Goal: Task Accomplishment & Management: Use online tool/utility

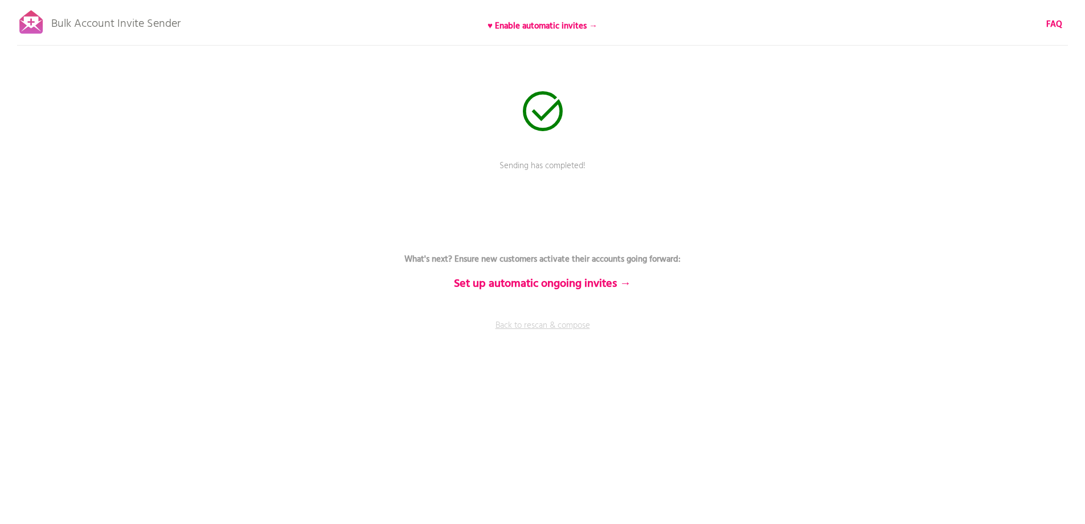
click at [528, 324] on link "Back to rescan & compose" at bounding box center [543, 333] width 342 height 28
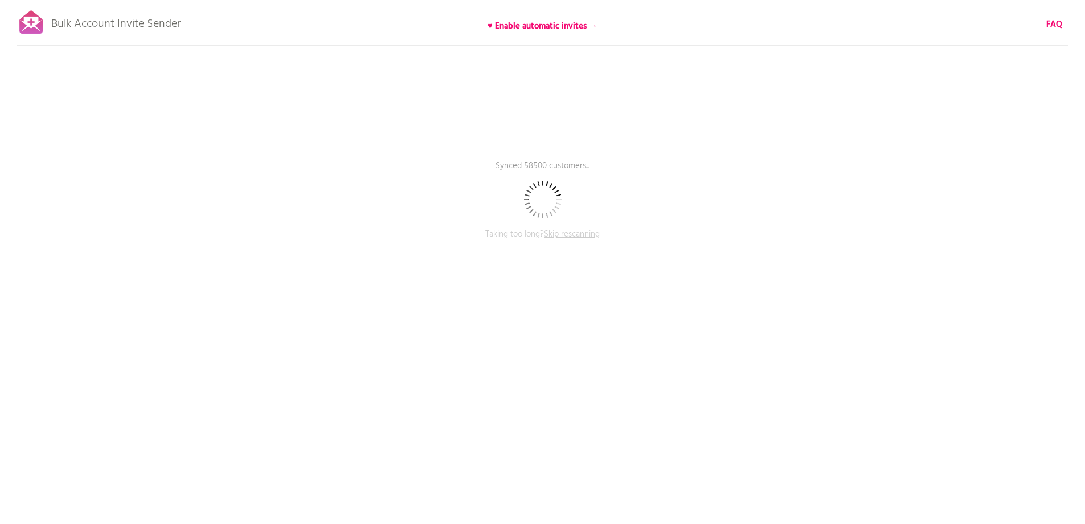
click at [377, 136] on div "Bulk Account Invite Sender ♥ Enable automatic invites → FAQ Synced 58500 custom…" at bounding box center [542, 199] width 1085 height 399
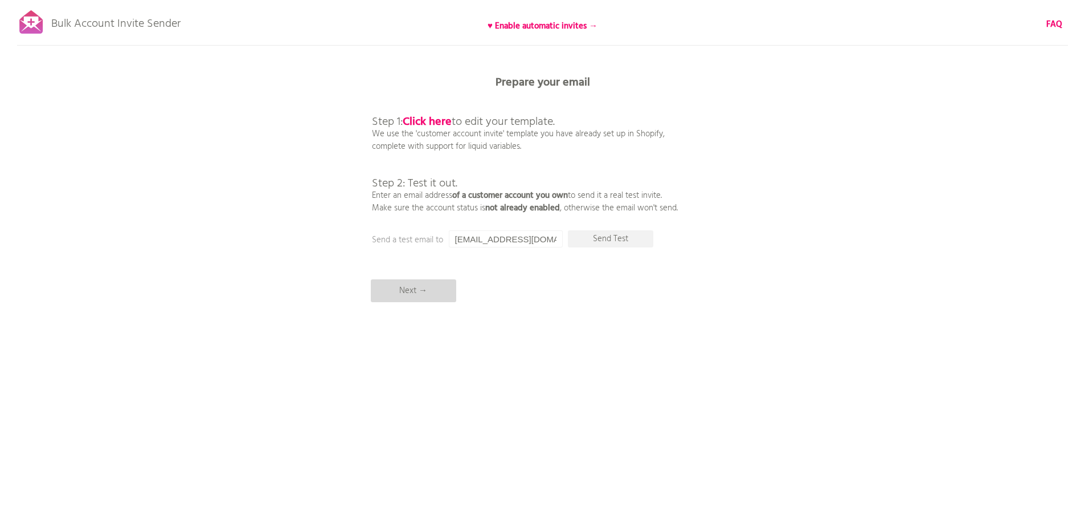
click at [415, 288] on p "Next →" at bounding box center [413, 290] width 85 height 23
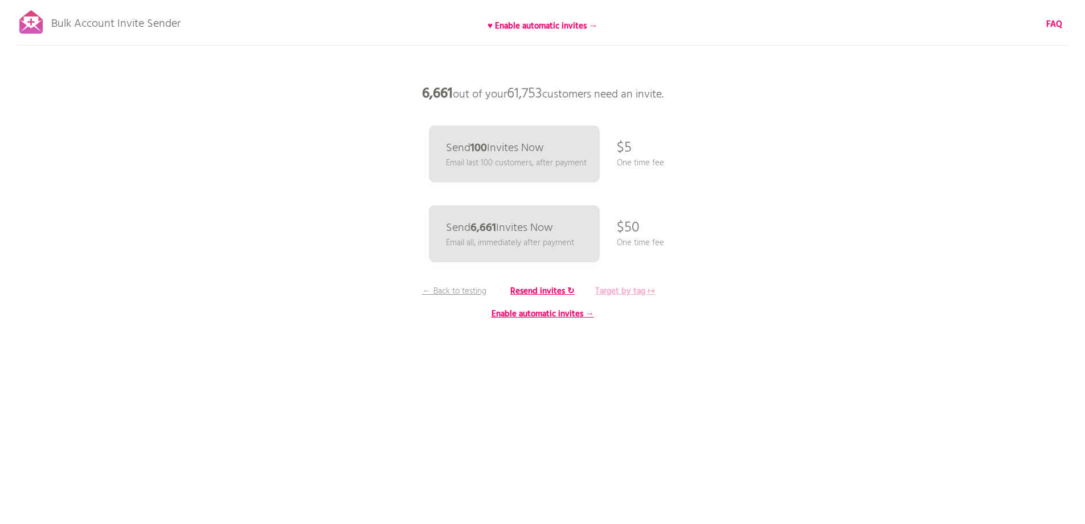
click at [620, 297] on b "Target by tag ↦" at bounding box center [625, 291] width 60 height 14
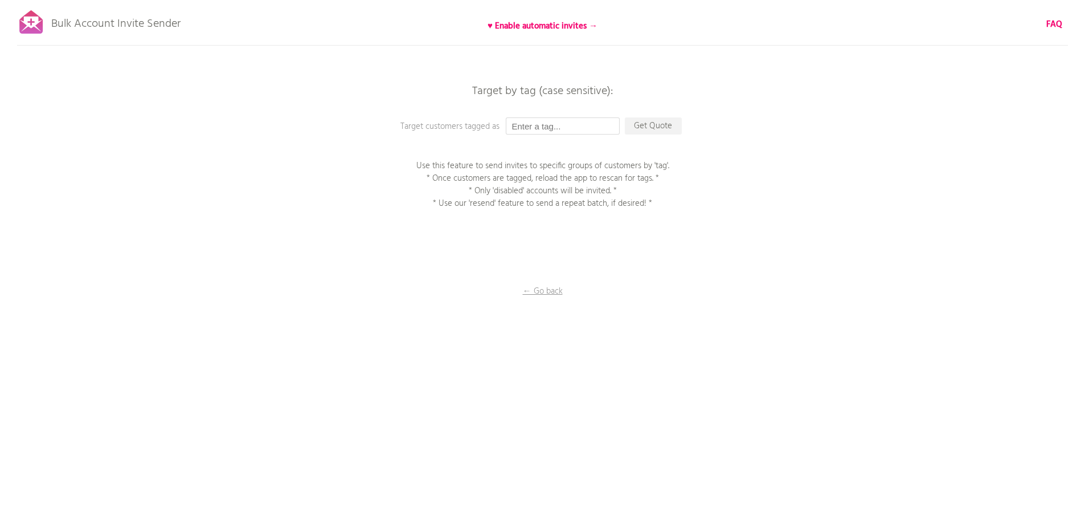
click at [533, 121] on input "text" at bounding box center [563, 125] width 114 height 17
type input "P1EE"
click at [664, 125] on p "Get Quote" at bounding box center [653, 125] width 57 height 17
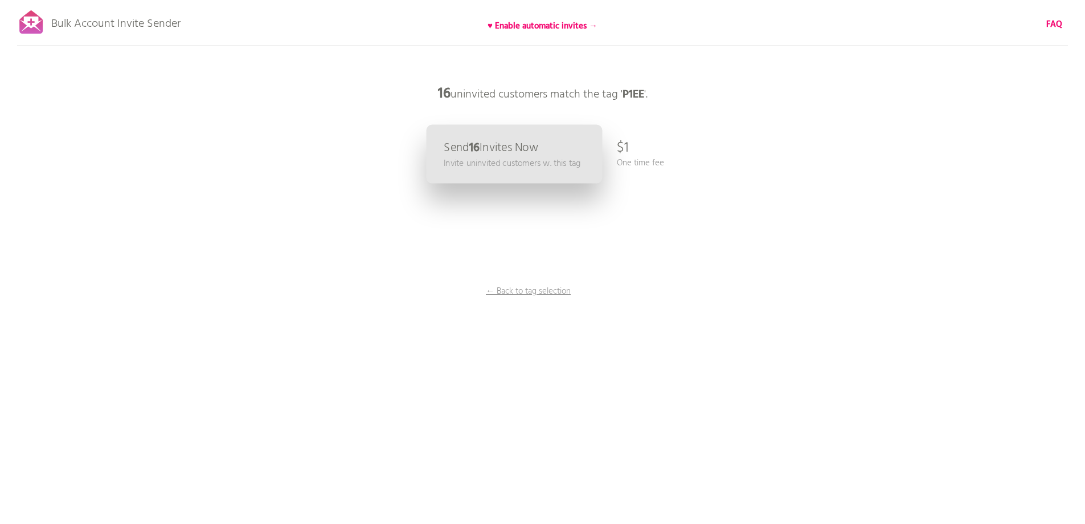
click at [521, 169] on p "Invite uninvited customers w. this tag" at bounding box center [512, 163] width 137 height 13
